Goal: Book appointment/travel/reservation

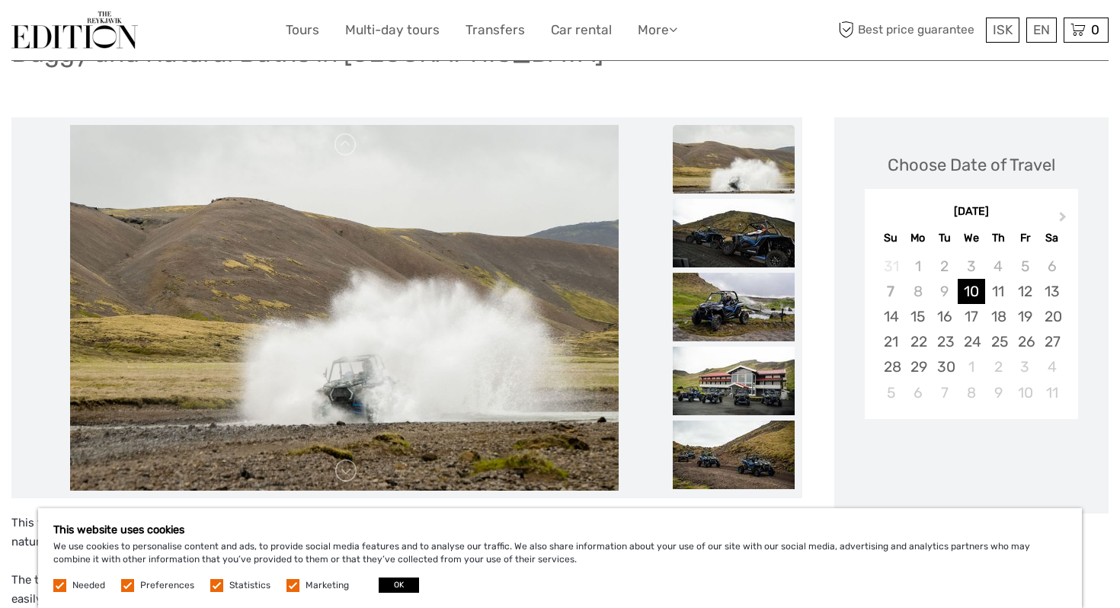
scroll to position [240, 0]
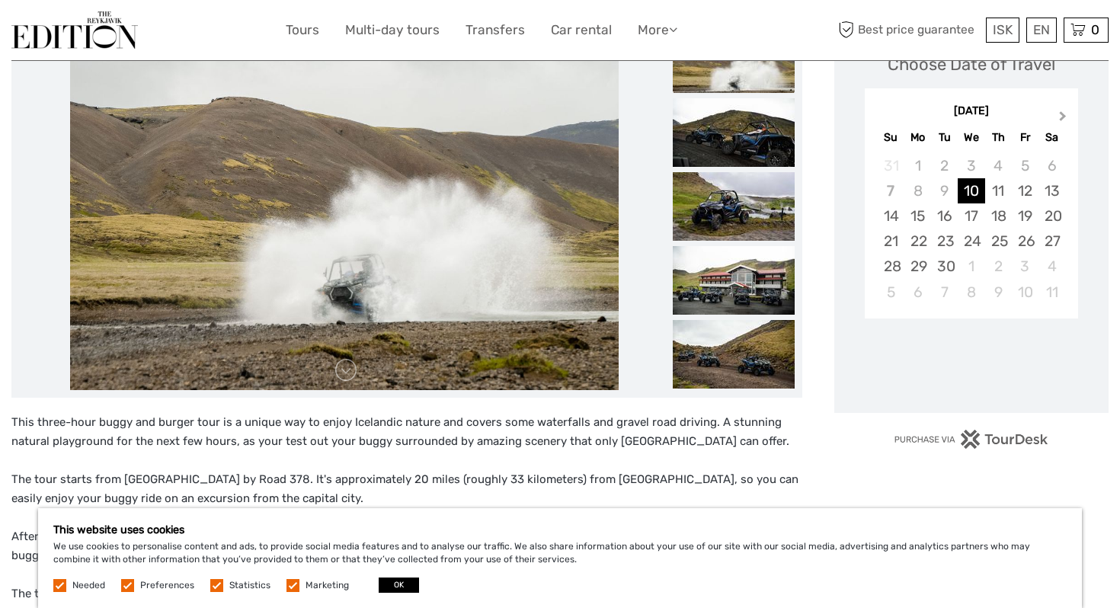
click at [1067, 116] on button "Next Month" at bounding box center [1064, 119] width 24 height 24
click at [1032, 167] on div "3" at bounding box center [1025, 165] width 27 height 25
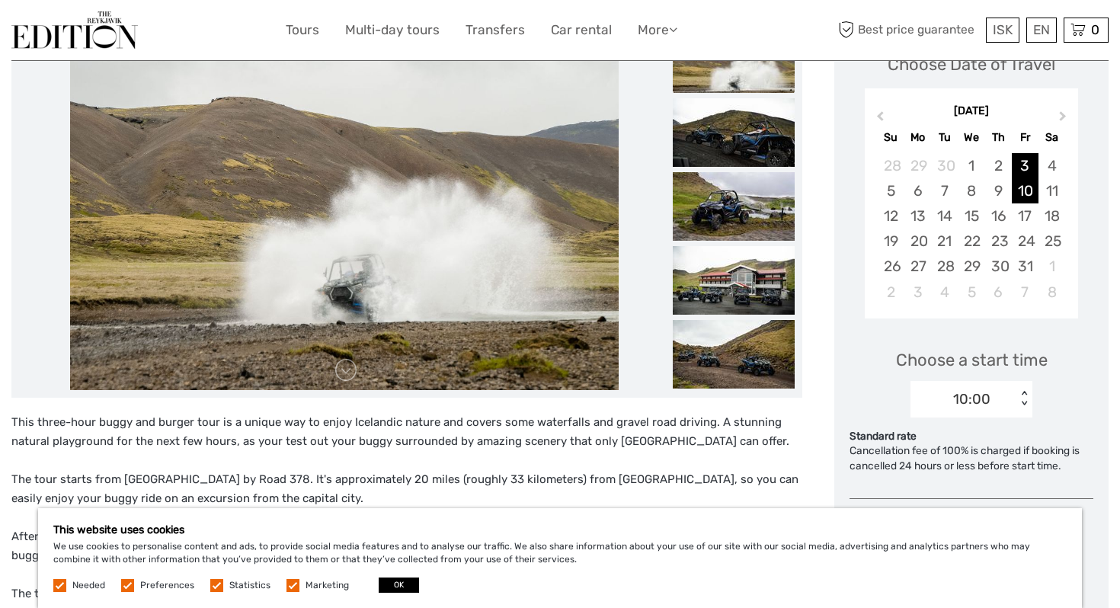
click at [1031, 188] on div "10" at bounding box center [1025, 190] width 27 height 25
click at [1039, 188] on div "11" at bounding box center [1052, 190] width 27 height 25
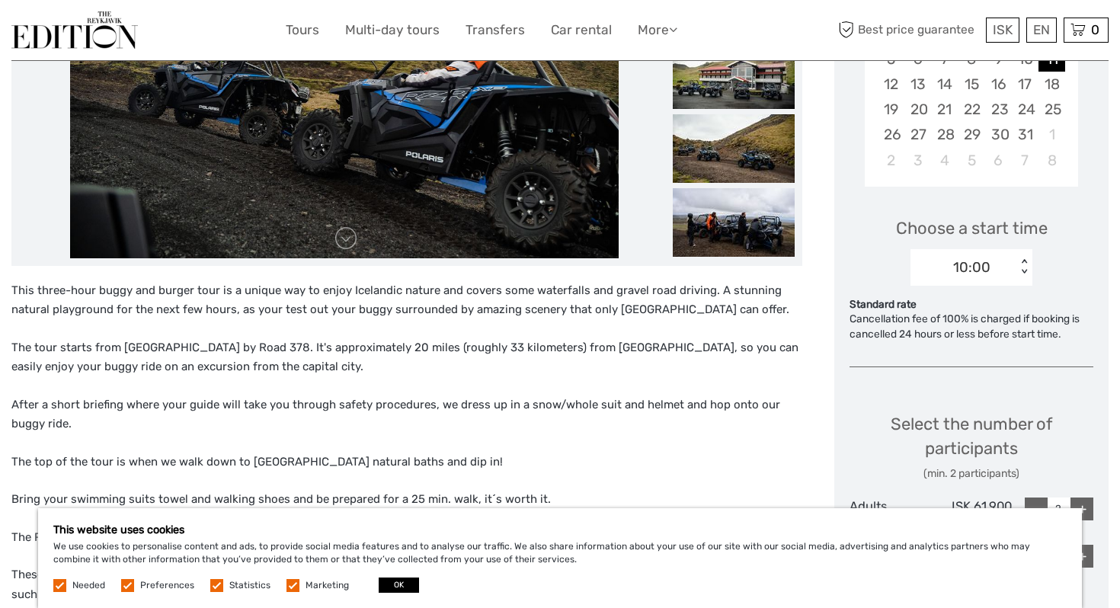
scroll to position [380, 0]
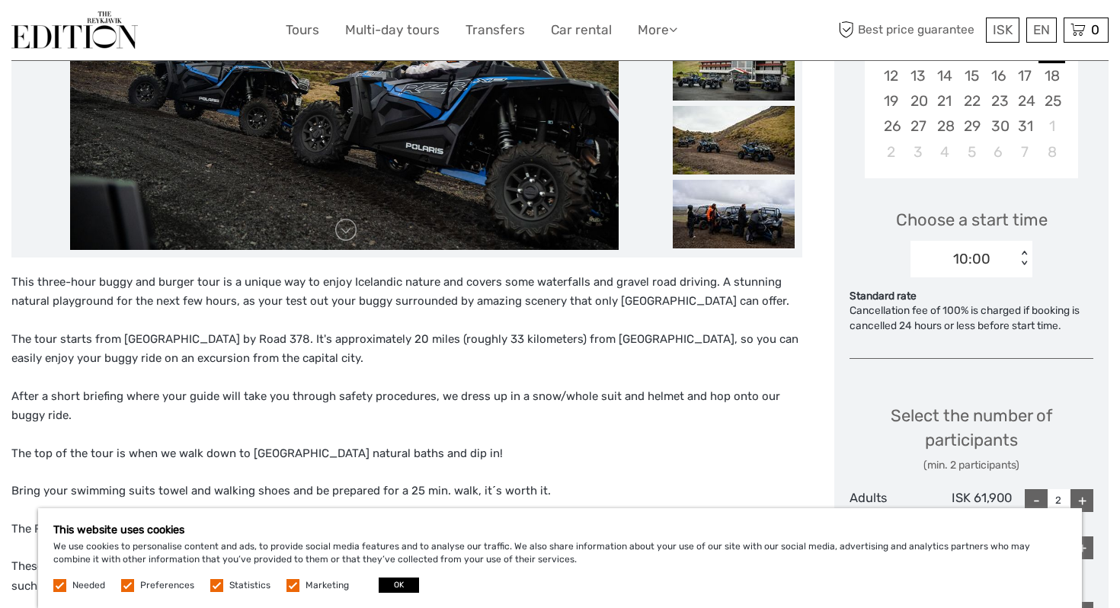
click at [1025, 264] on div "< >" at bounding box center [1024, 259] width 13 height 16
click at [981, 300] on div "10:00" at bounding box center [971, 305] width 107 height 26
click at [1057, 277] on div "Choose a start time 10:00 < >" at bounding box center [972, 236] width 244 height 98
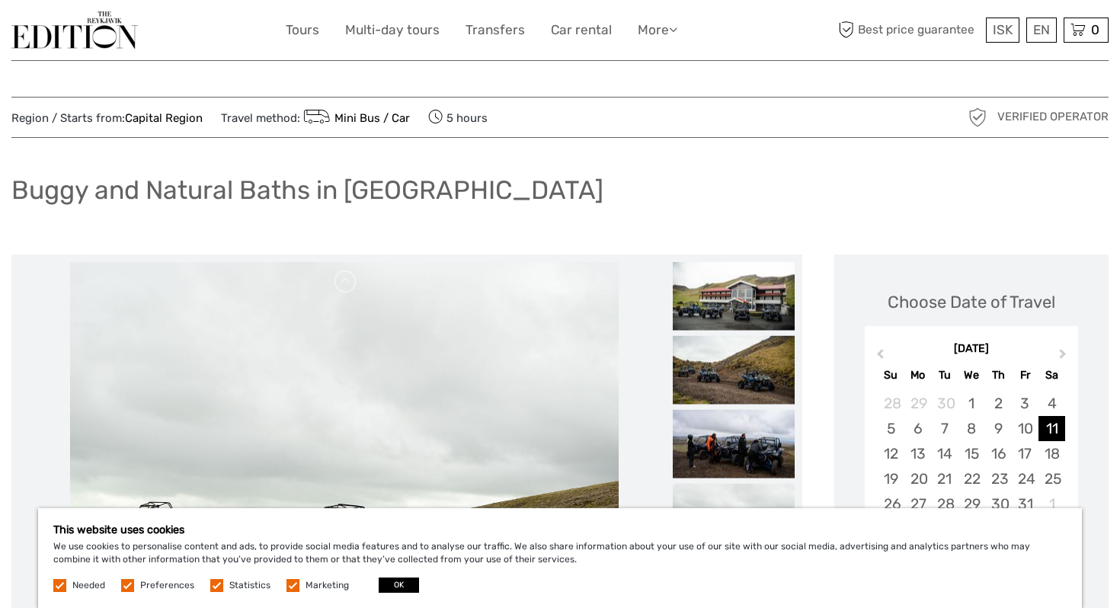
scroll to position [0, 0]
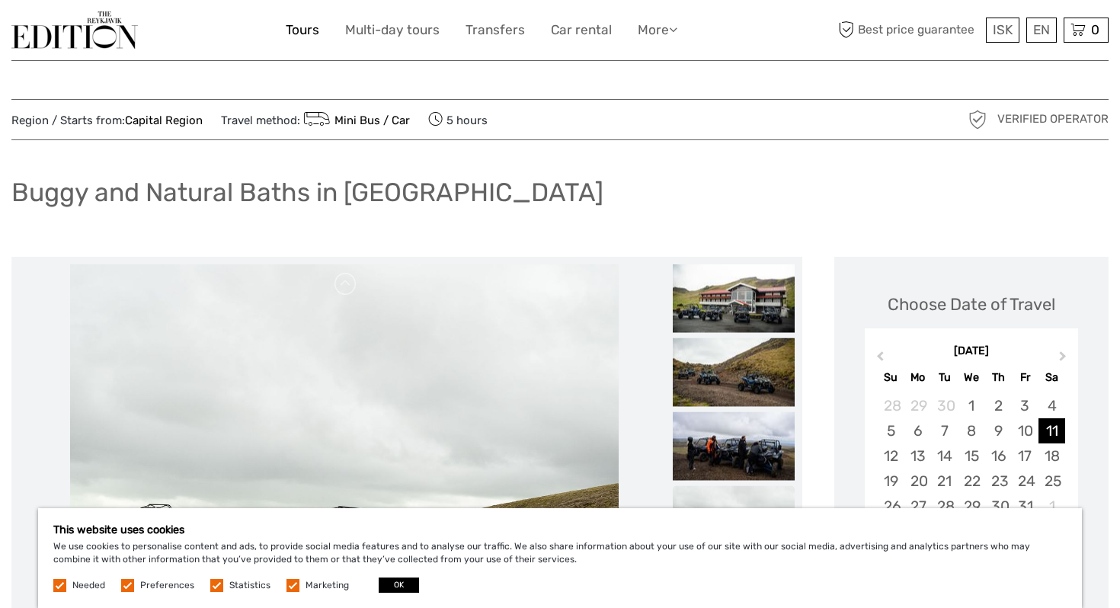
click at [308, 29] on link "Tours" at bounding box center [303, 30] width 34 height 22
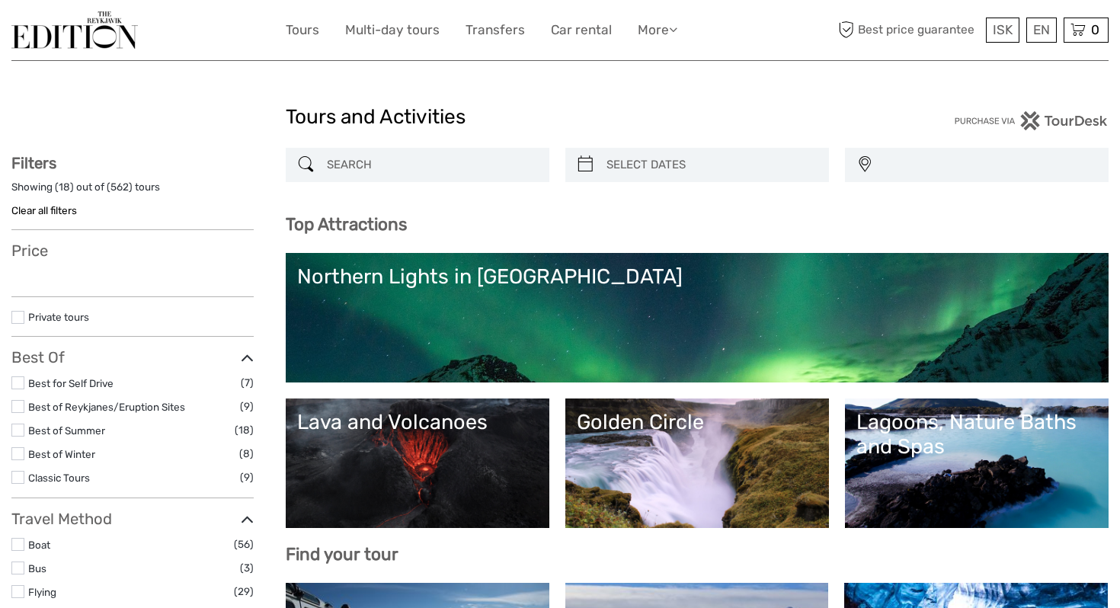
select select
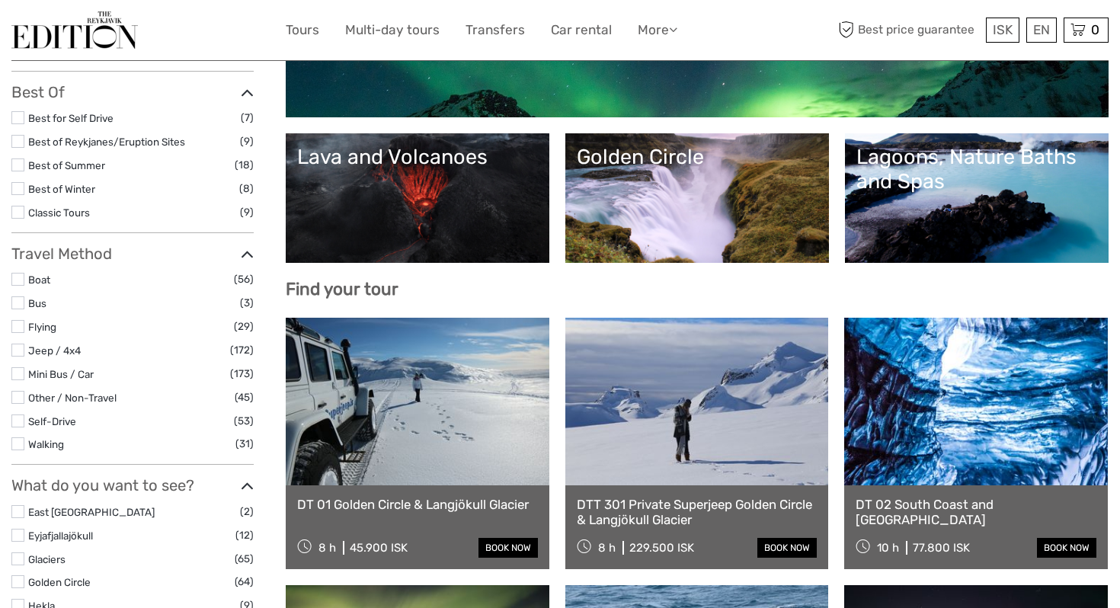
select select
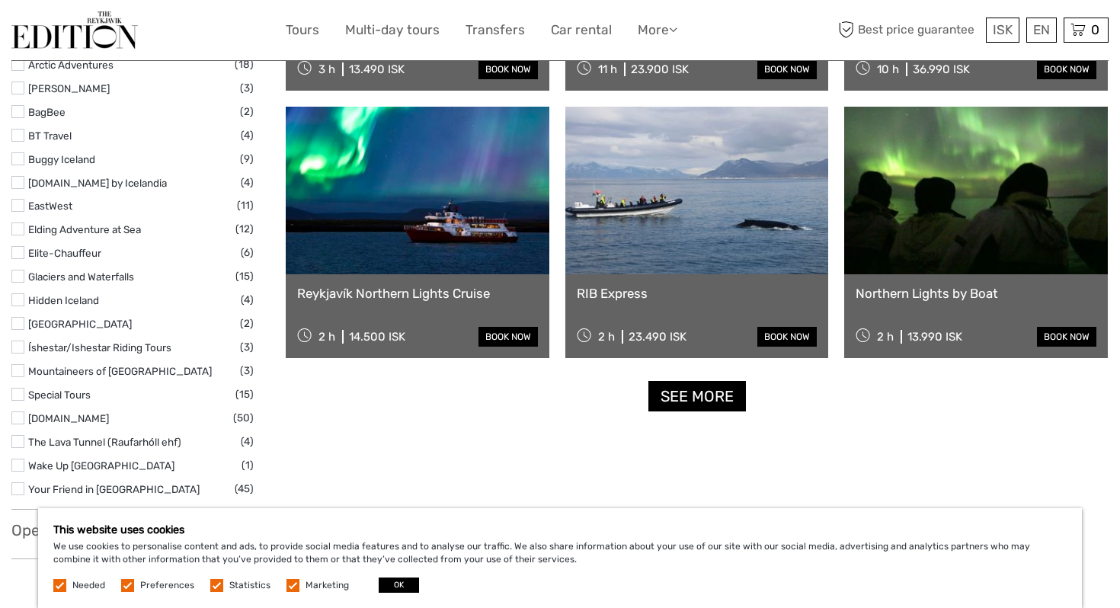
scroll to position [2029, 0]
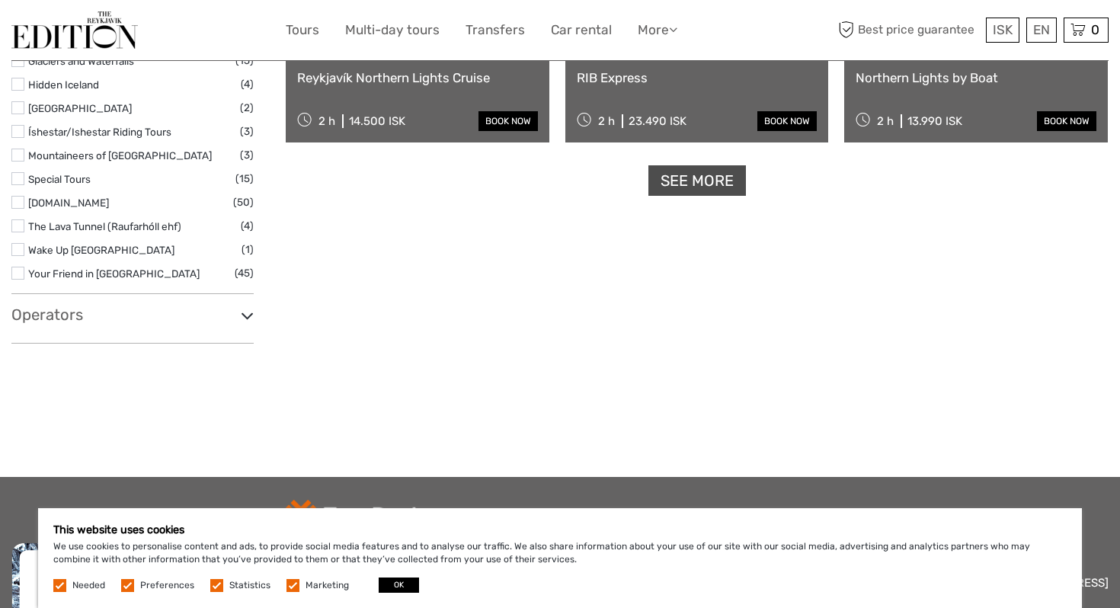
click at [690, 192] on link "See more" at bounding box center [697, 180] width 98 height 31
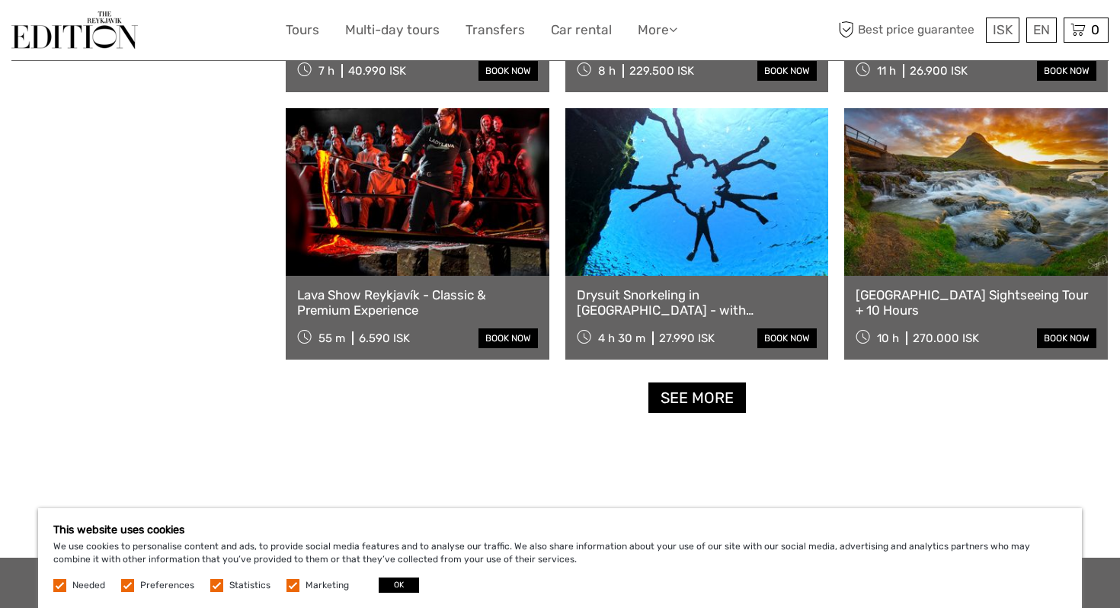
scroll to position [3068, 0]
